Goal: Information Seeking & Learning: Check status

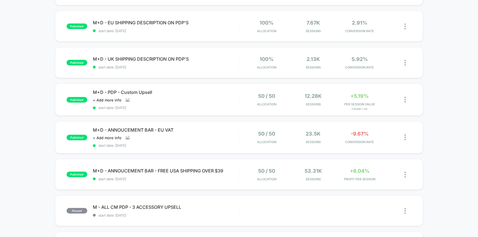
scroll to position [174, 0]
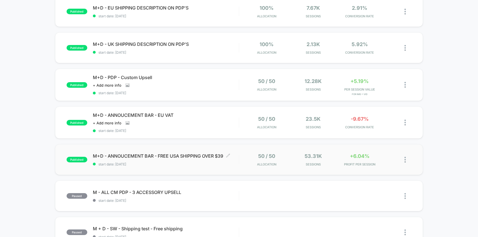
click at [233, 155] on span "M+D - ANNOUCEMENT BAR - FREE USA SHIPPING OVER $39 Click to edit experience det…" at bounding box center [166, 156] width 146 height 6
